Goal: Book appointment/travel/reservation

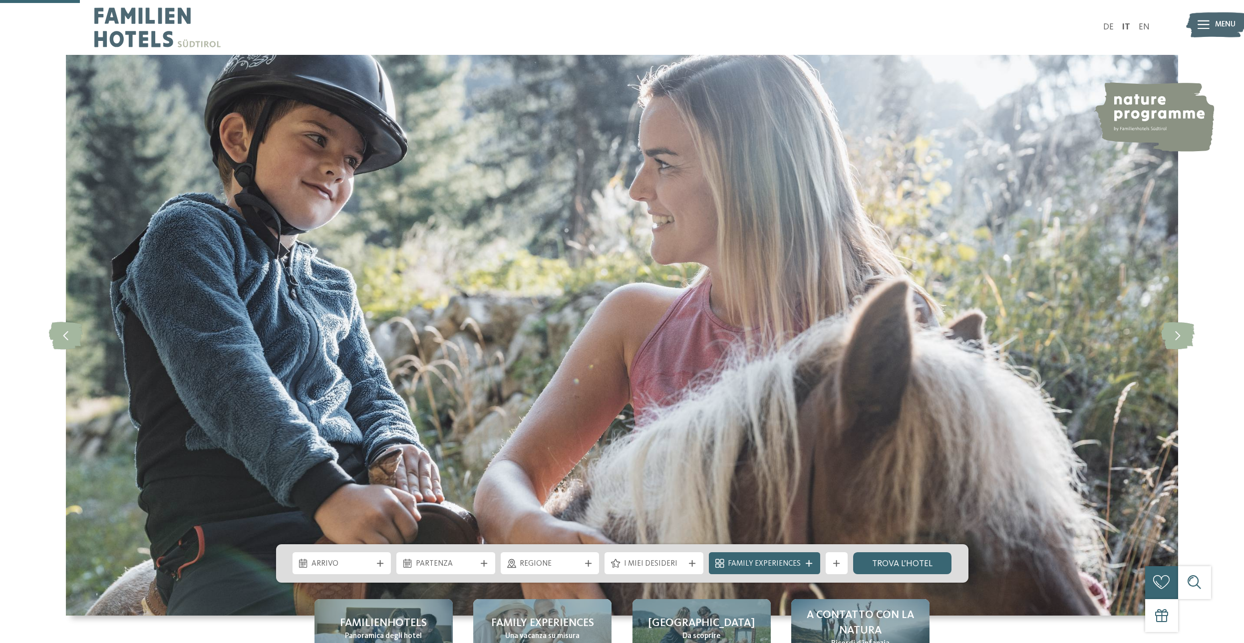
scroll to position [305, 0]
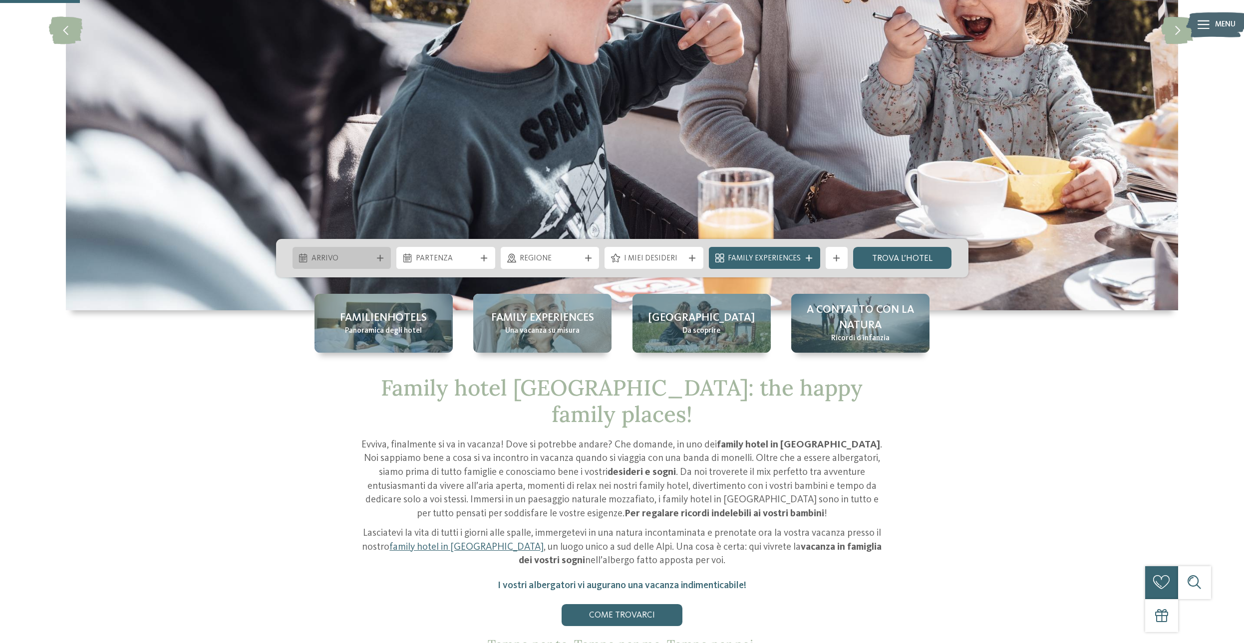
click at [360, 260] on span "Arrivo" at bounding box center [341, 259] width 60 height 11
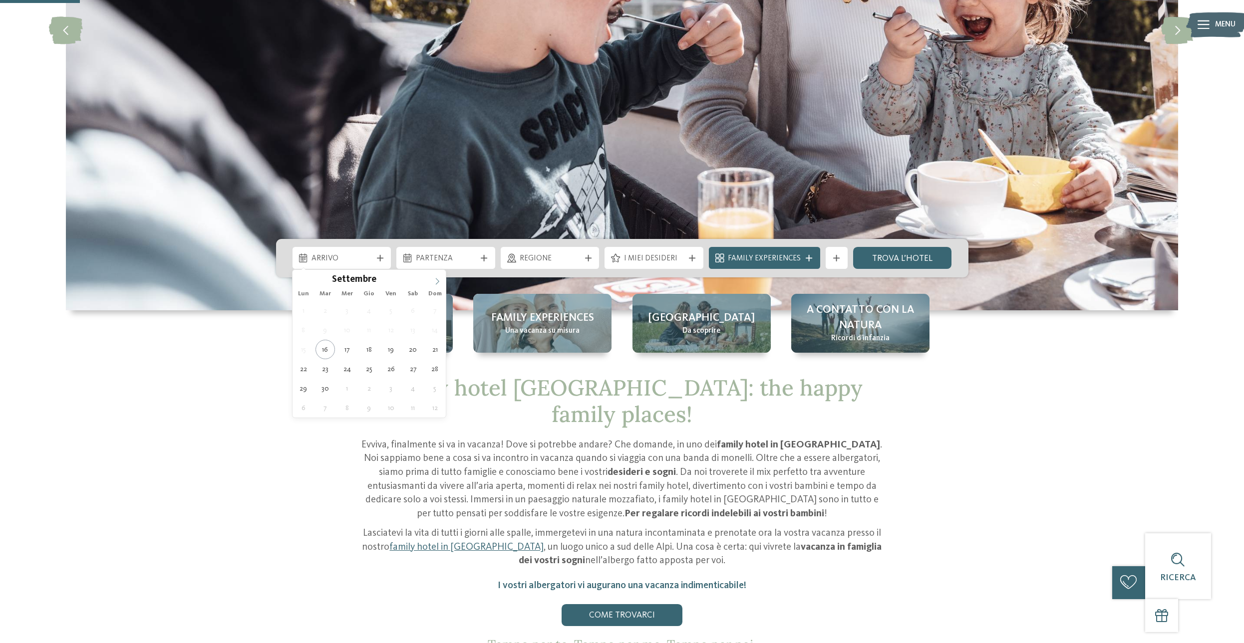
click at [434, 283] on span at bounding box center [437, 278] width 17 height 17
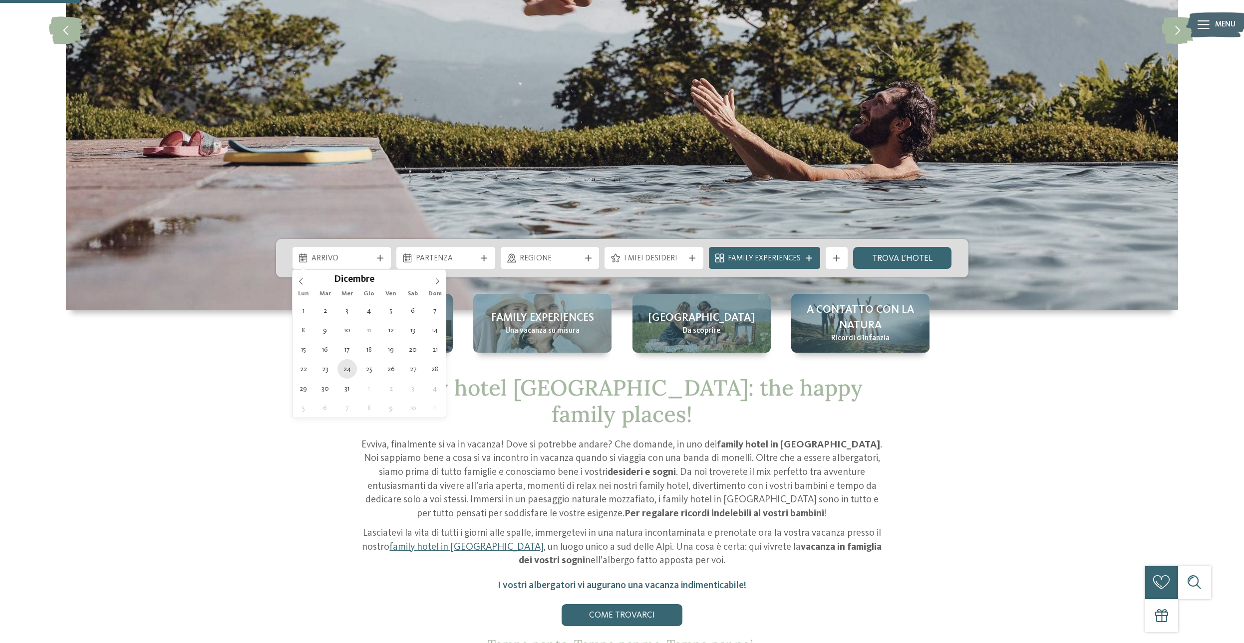
type div "[DATE]"
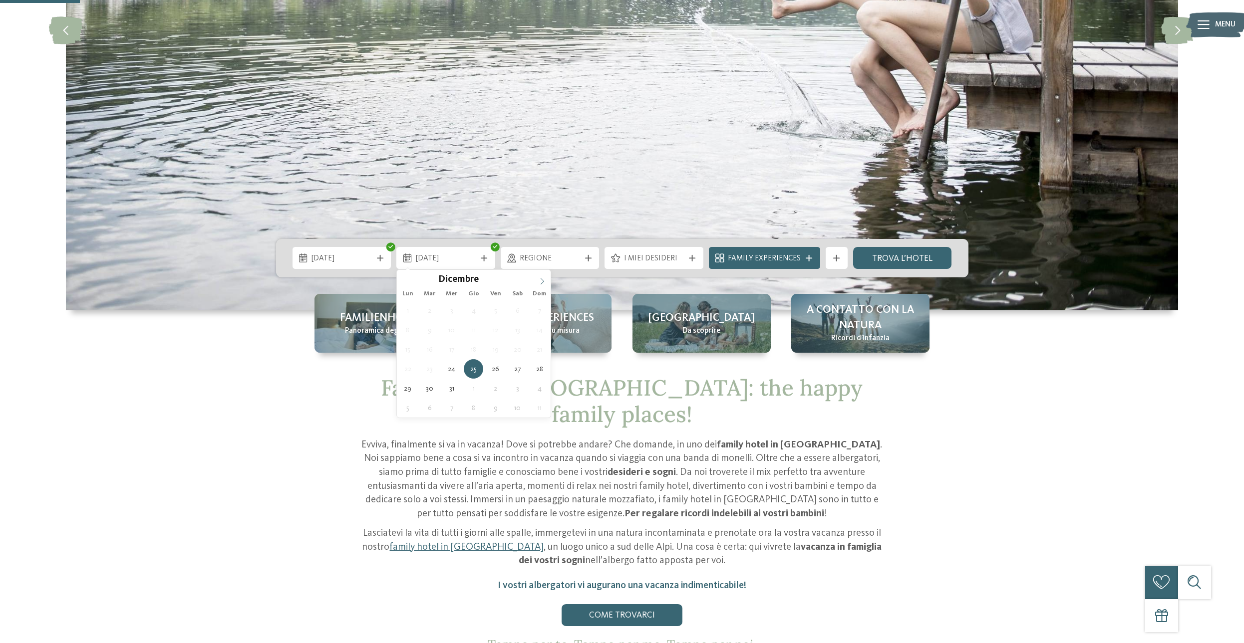
type input "****"
click at [540, 281] on icon at bounding box center [542, 281] width 7 height 7
type div "[DATE]"
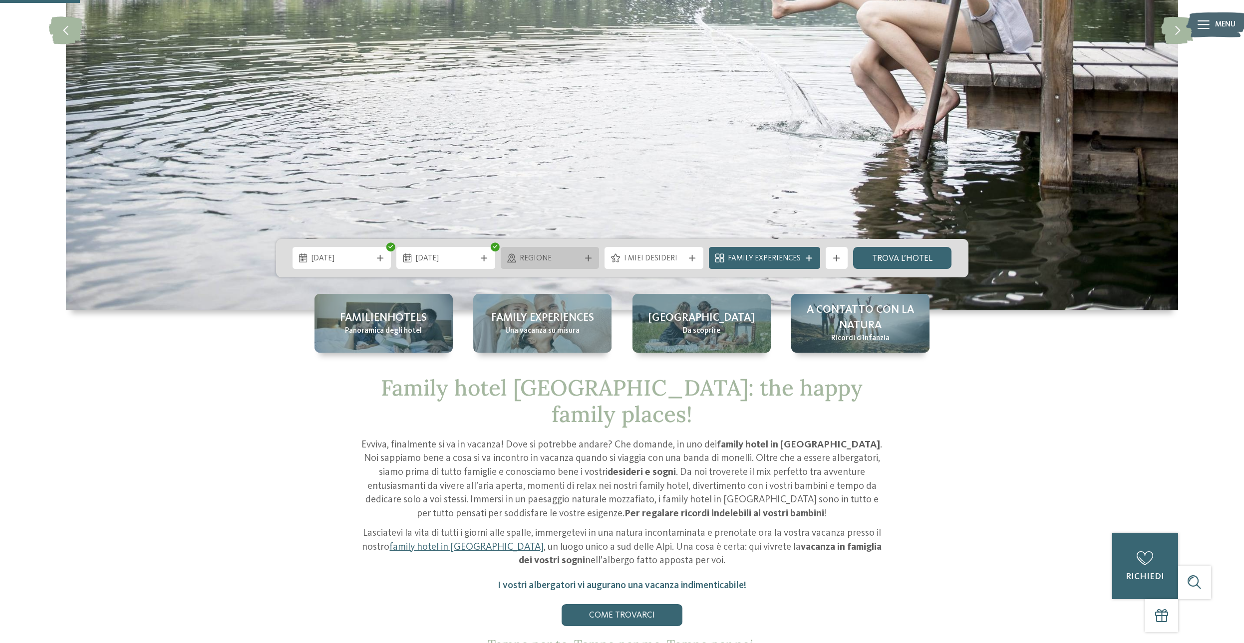
click at [573, 262] on span "Regione" at bounding box center [550, 259] width 60 height 11
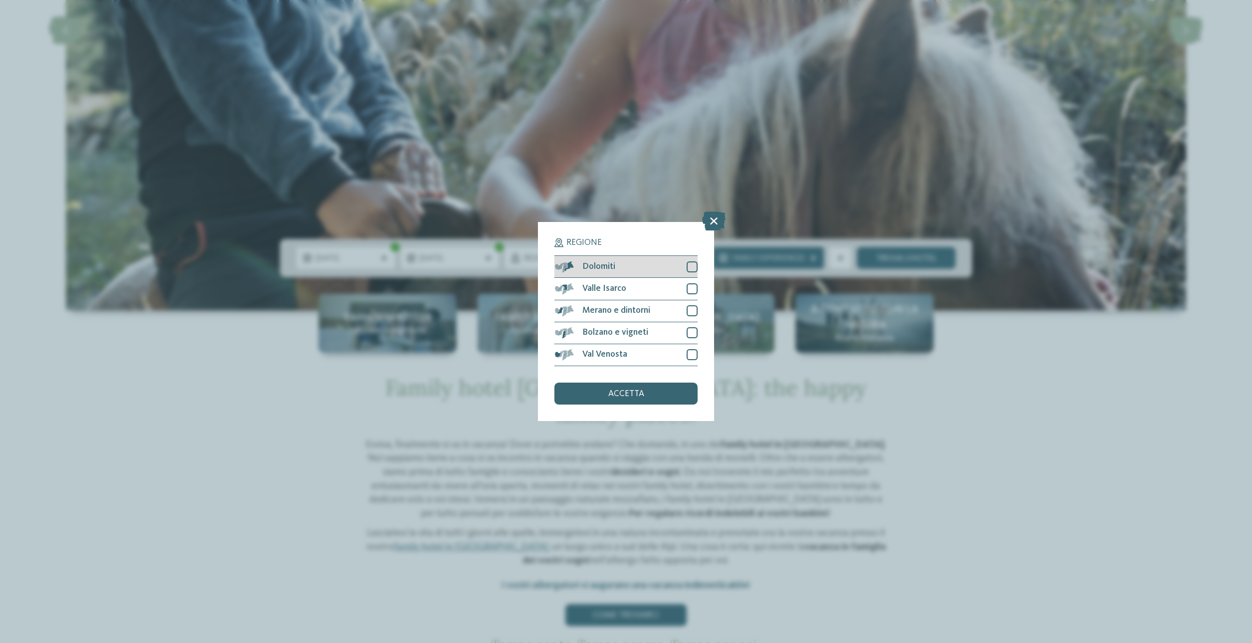
click at [689, 265] on div at bounding box center [692, 267] width 11 height 11
click at [633, 390] on span "accetta" at bounding box center [626, 394] width 36 height 9
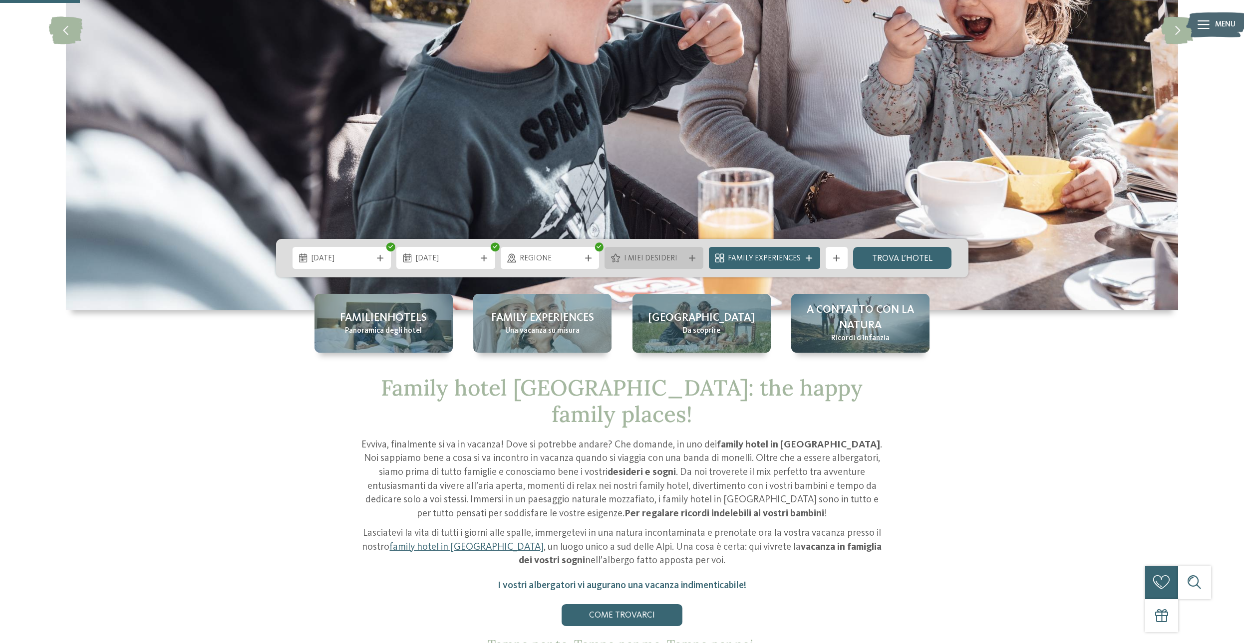
click at [661, 263] on span "I miei desideri" at bounding box center [654, 259] width 60 height 11
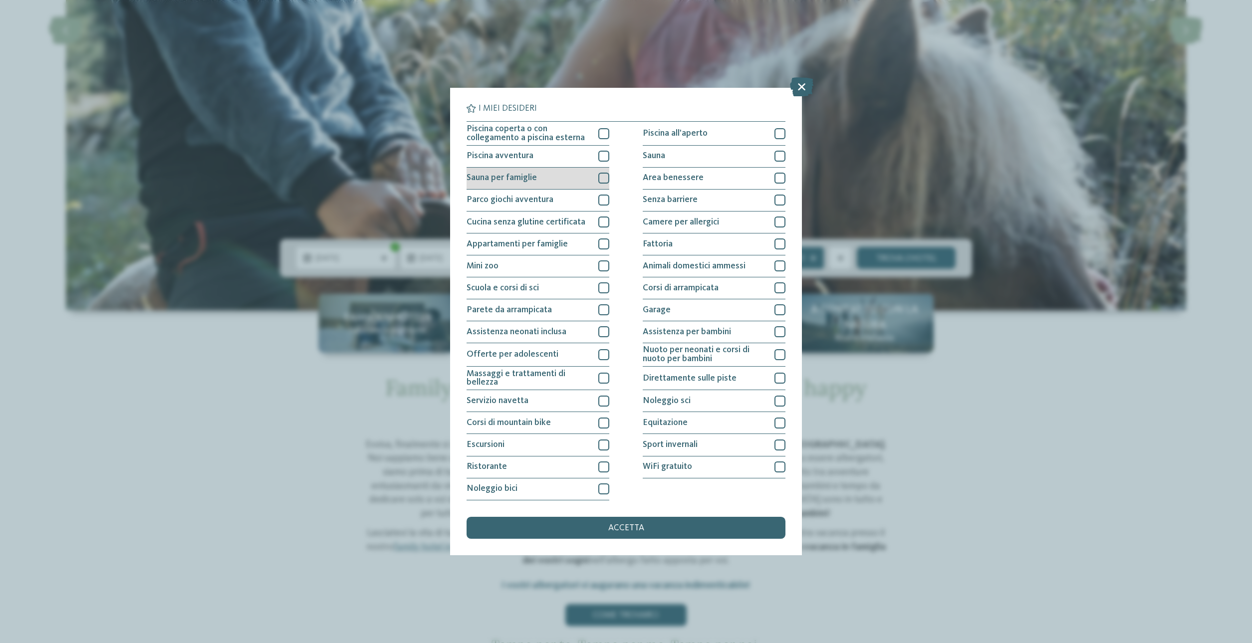
click at [603, 173] on div "Sauna per famiglie" at bounding box center [538, 179] width 143 height 22
click at [604, 133] on div at bounding box center [603, 133] width 11 height 11
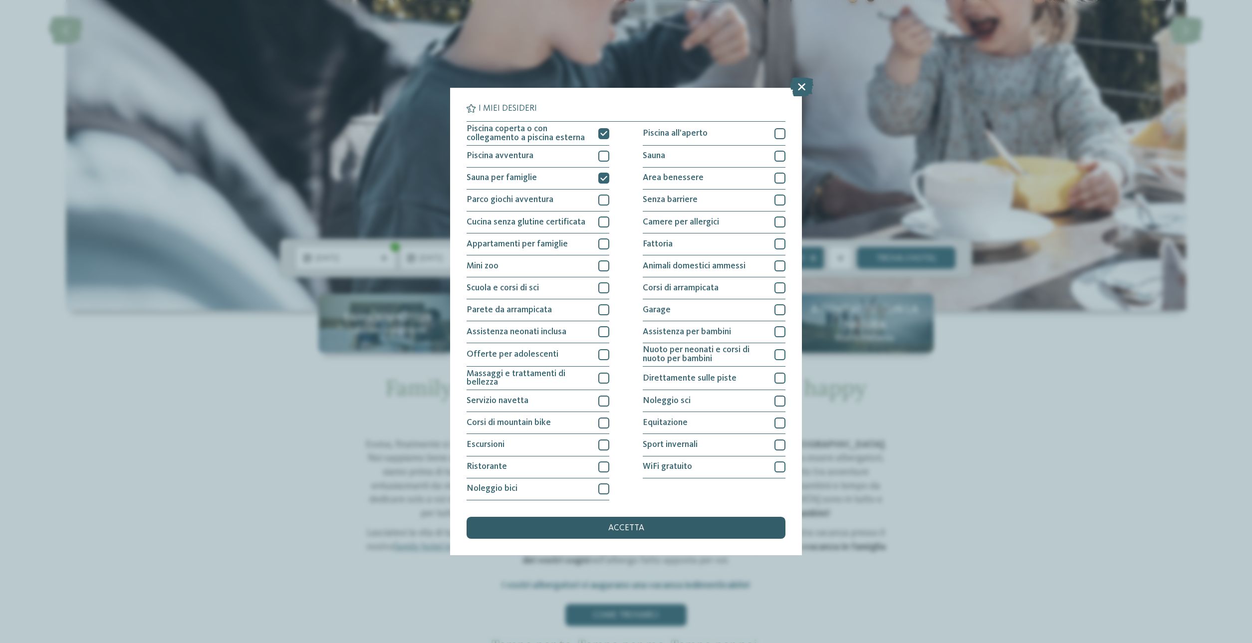
click at [722, 532] on div "accetta" at bounding box center [626, 528] width 318 height 22
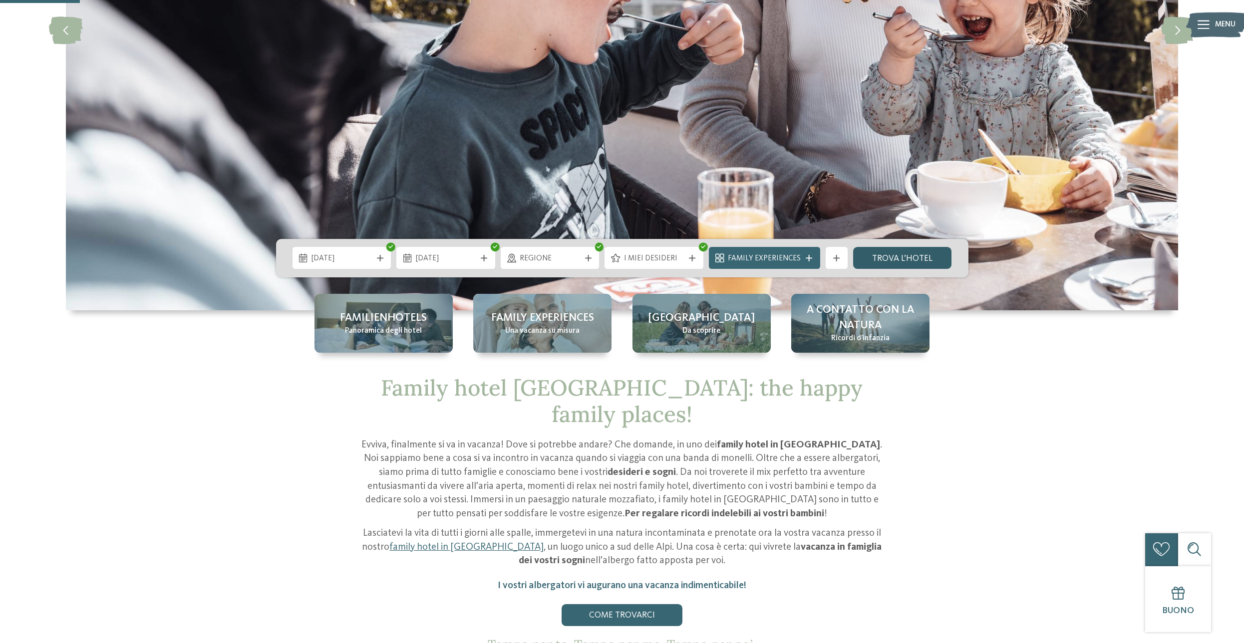
click at [889, 262] on link "trova l’hotel" at bounding box center [902, 258] width 99 height 22
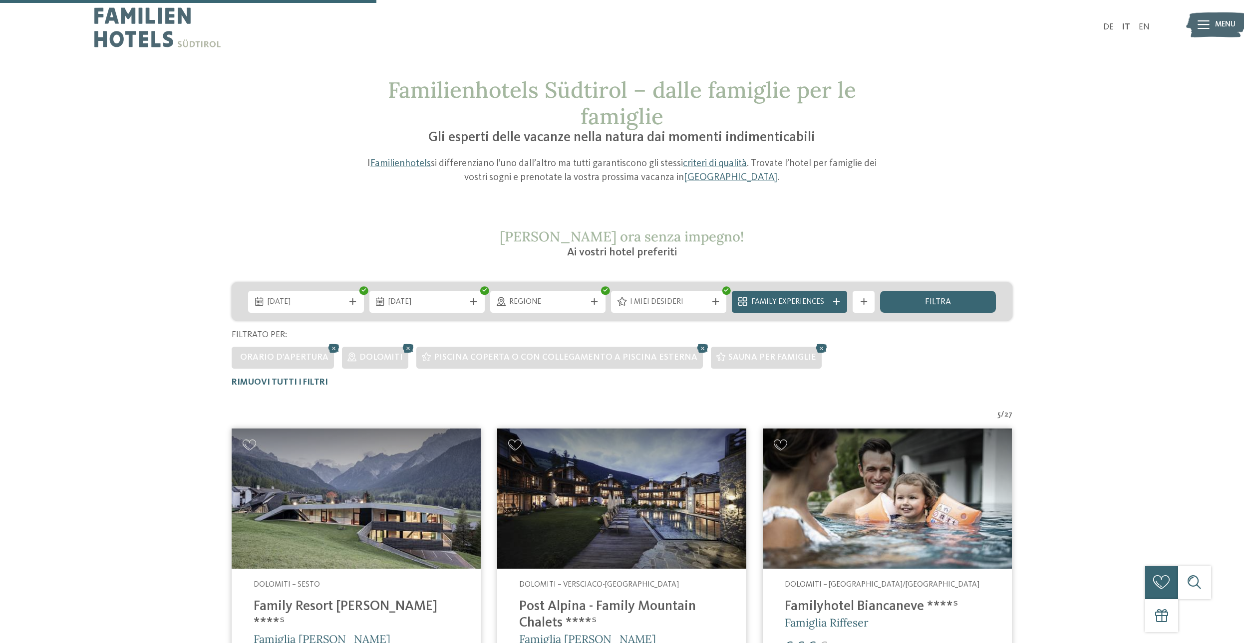
scroll to position [366, 0]
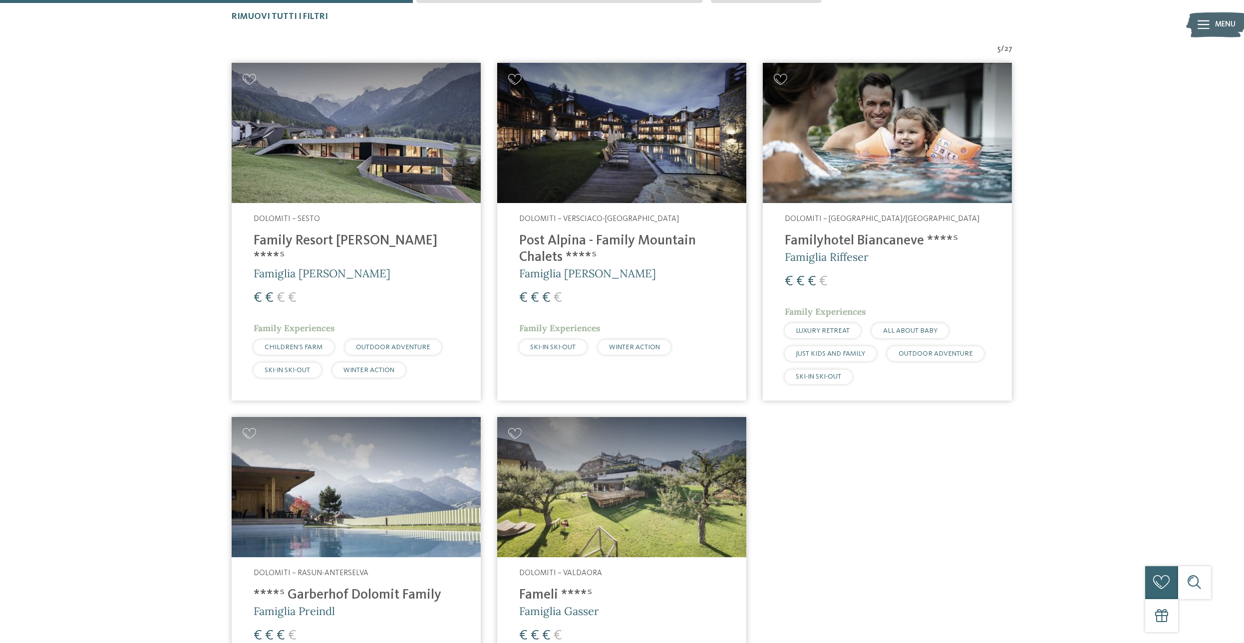
click at [353, 203] on img at bounding box center [356, 133] width 249 height 140
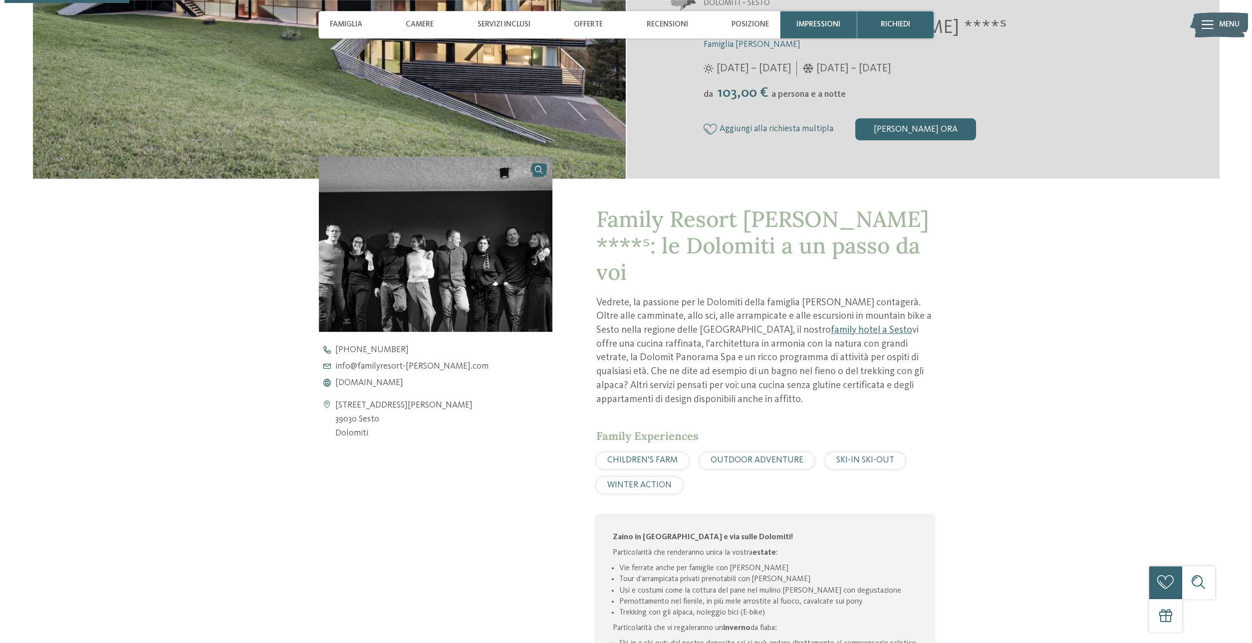
scroll to position [204, 0]
